Goal: Task Accomplishment & Management: Use online tool/utility

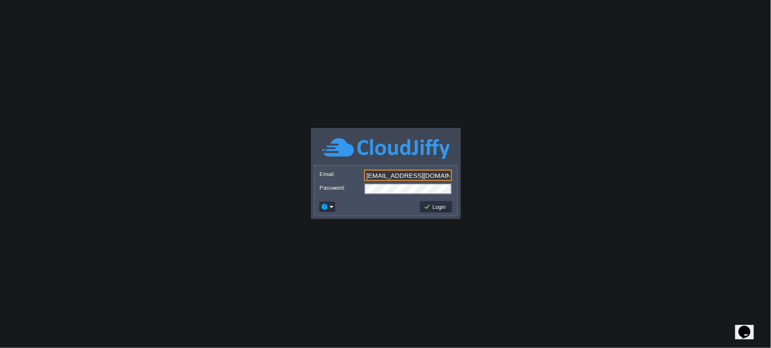
click at [413, 180] on input "[EMAIL_ADDRESS][DOMAIN_NAME]" at bounding box center [408, 175] width 88 height 11
type input "[EMAIL_ADDRESS][PERSON_NAME][DOMAIN_NAME]"
click at [440, 208] on button "Login" at bounding box center [436, 207] width 25 height 8
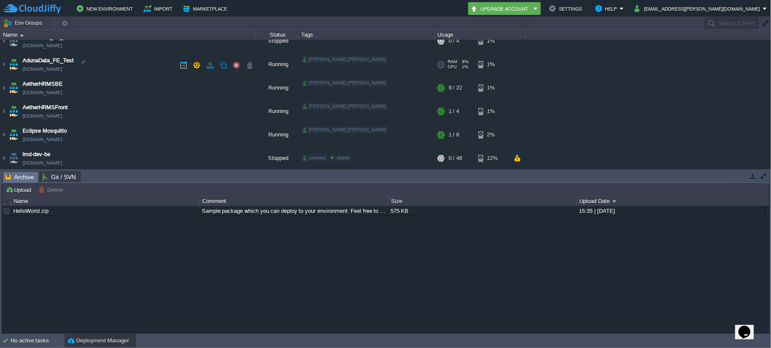
scroll to position [55, 0]
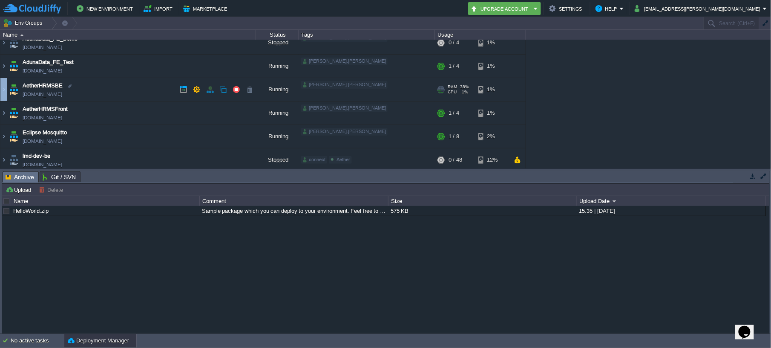
drag, startPoint x: 0, startPoint y: 89, endPoint x: 7, endPoint y: 90, distance: 7.4
click at [7, 90] on table "AdunaData_BE_Demo [DOMAIN_NAME] Stopped [PERSON_NAME].[PERSON_NAME] + Add to En…" at bounding box center [263, 136] width 526 height 305
click at [8, 90] on img at bounding box center [14, 89] width 12 height 23
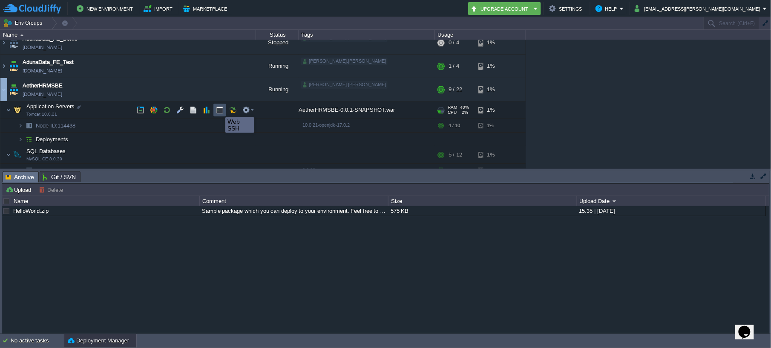
click at [219, 109] on button "button" at bounding box center [220, 110] width 8 height 8
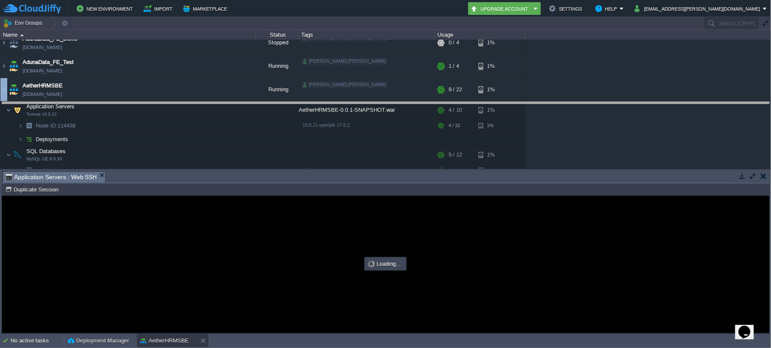
drag, startPoint x: 167, startPoint y: 176, endPoint x: 181, endPoint y: 107, distance: 70.1
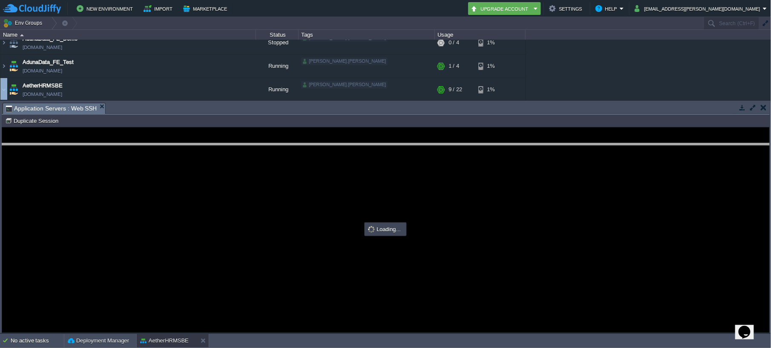
drag, startPoint x: 198, startPoint y: 112, endPoint x: 190, endPoint y: 191, distance: 79.6
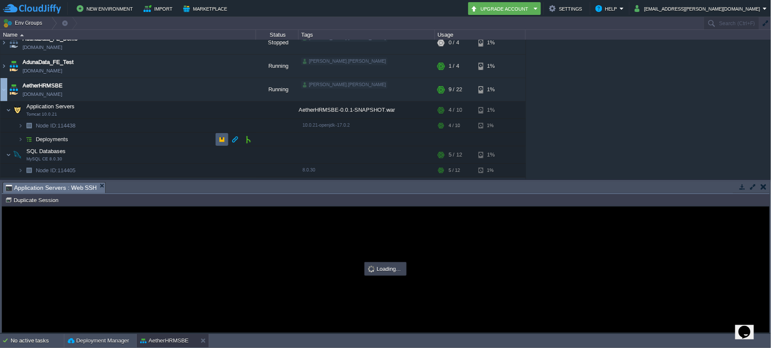
scroll to position [0, 0]
type input "#000000"
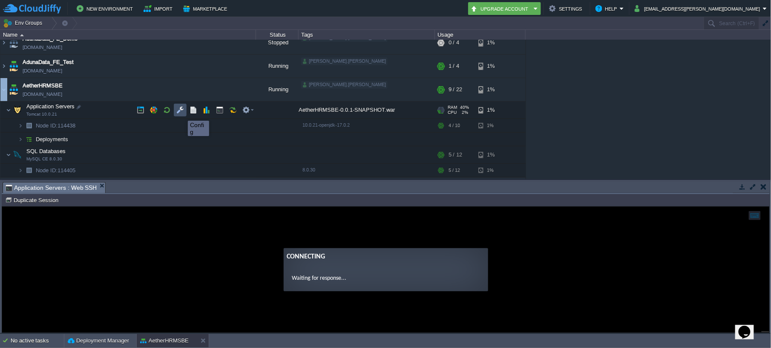
click at [181, 113] on button "button" at bounding box center [180, 110] width 8 height 8
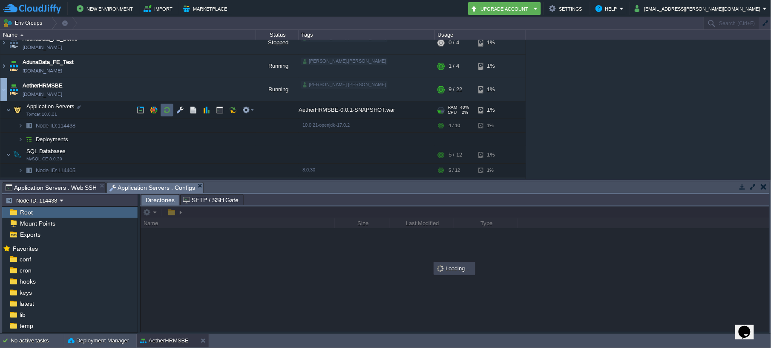
click at [172, 106] on td at bounding box center [167, 109] width 13 height 13
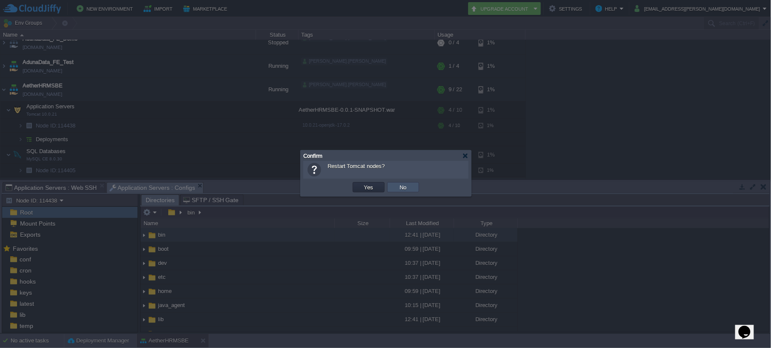
click at [398, 186] on button "No" at bounding box center [403, 187] width 12 height 8
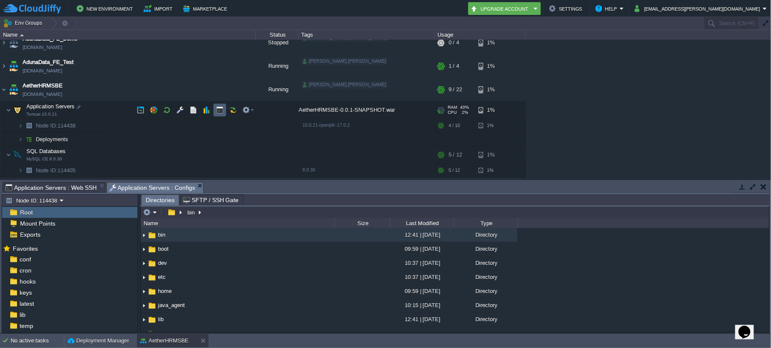
click at [224, 111] on td at bounding box center [219, 109] width 13 height 13
